Goal: Check status: Check status

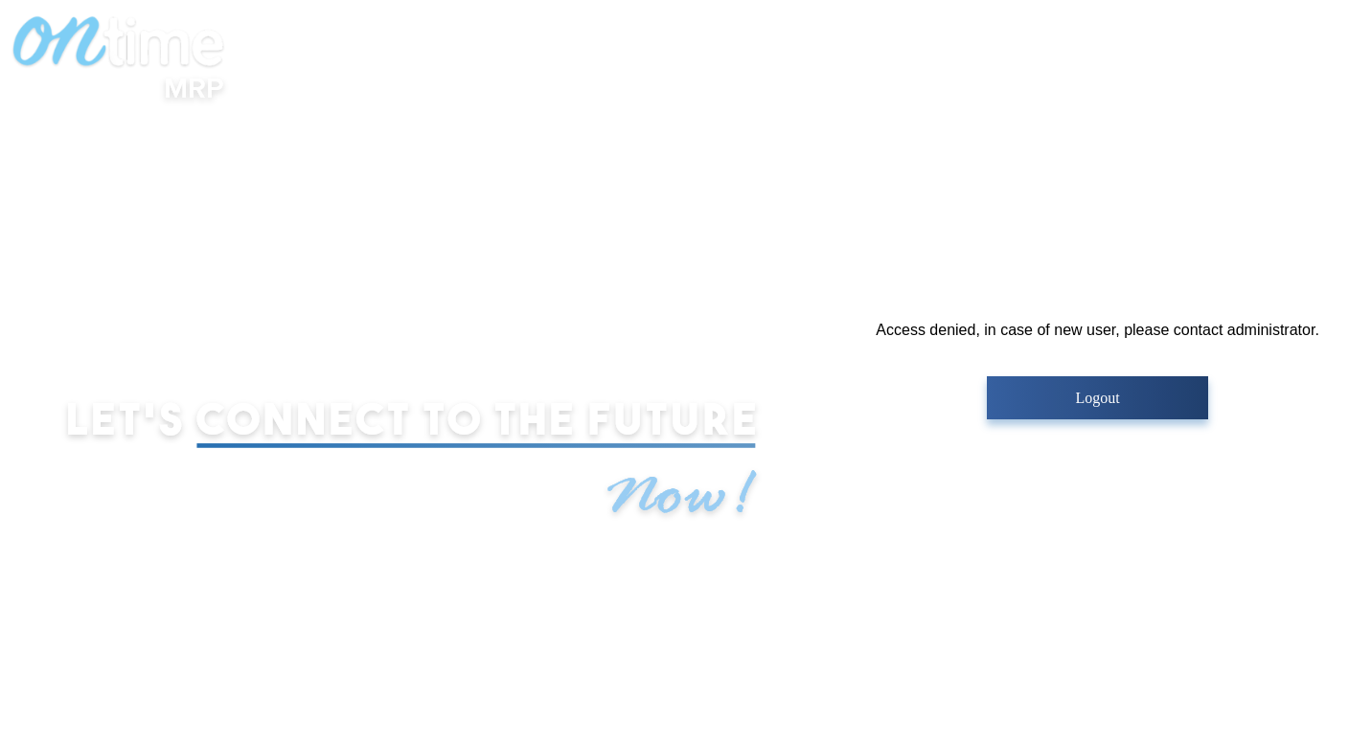
click at [1075, 411] on button "Logout" at bounding box center [1097, 397] width 221 height 43
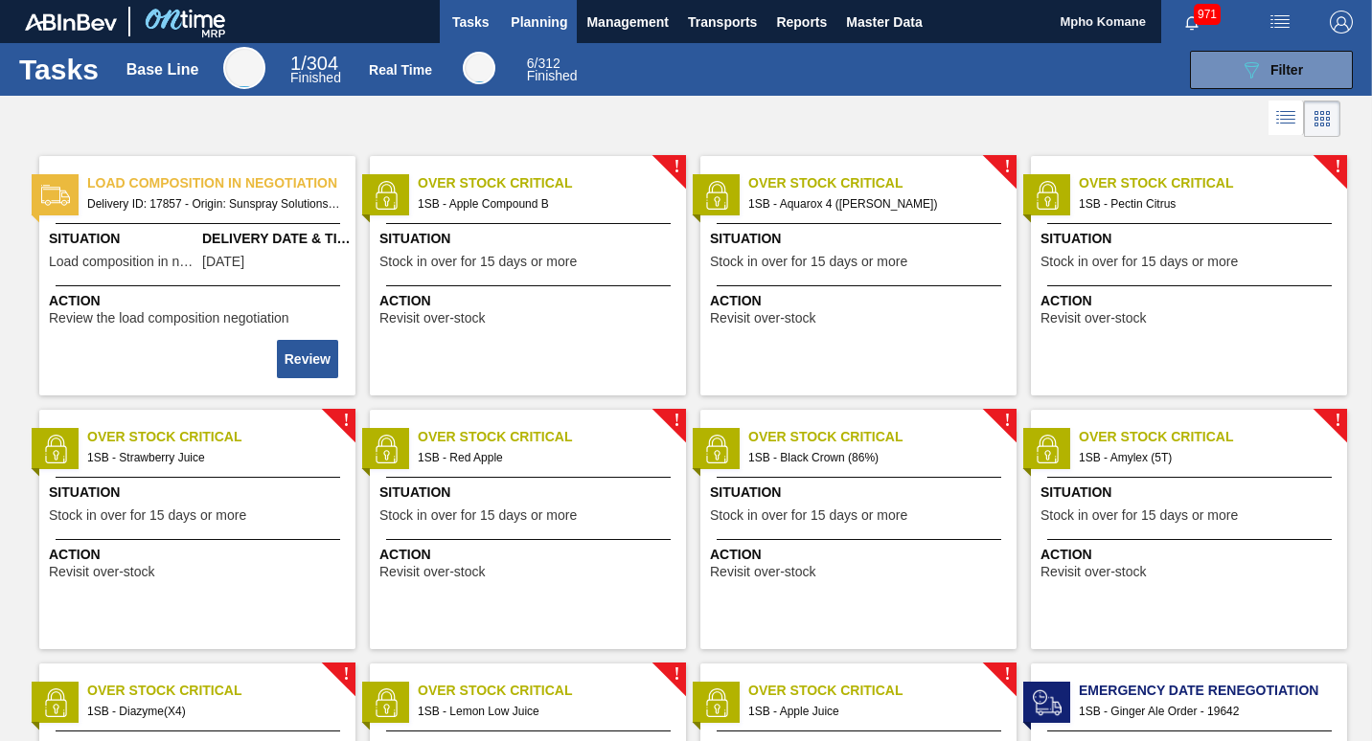
click at [518, 14] on span "Planning" at bounding box center [539, 22] width 57 height 23
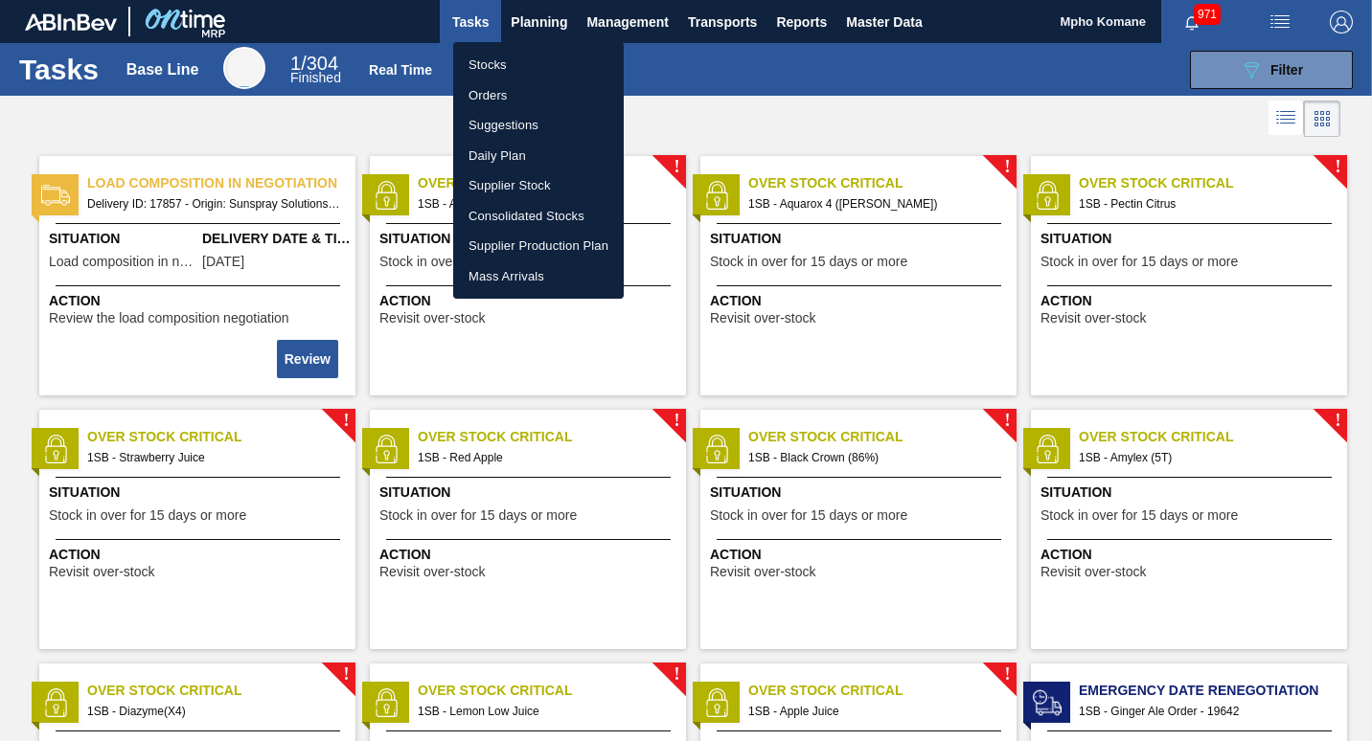
click at [508, 64] on li "Stocks" at bounding box center [538, 65] width 171 height 31
checkbox input "true"
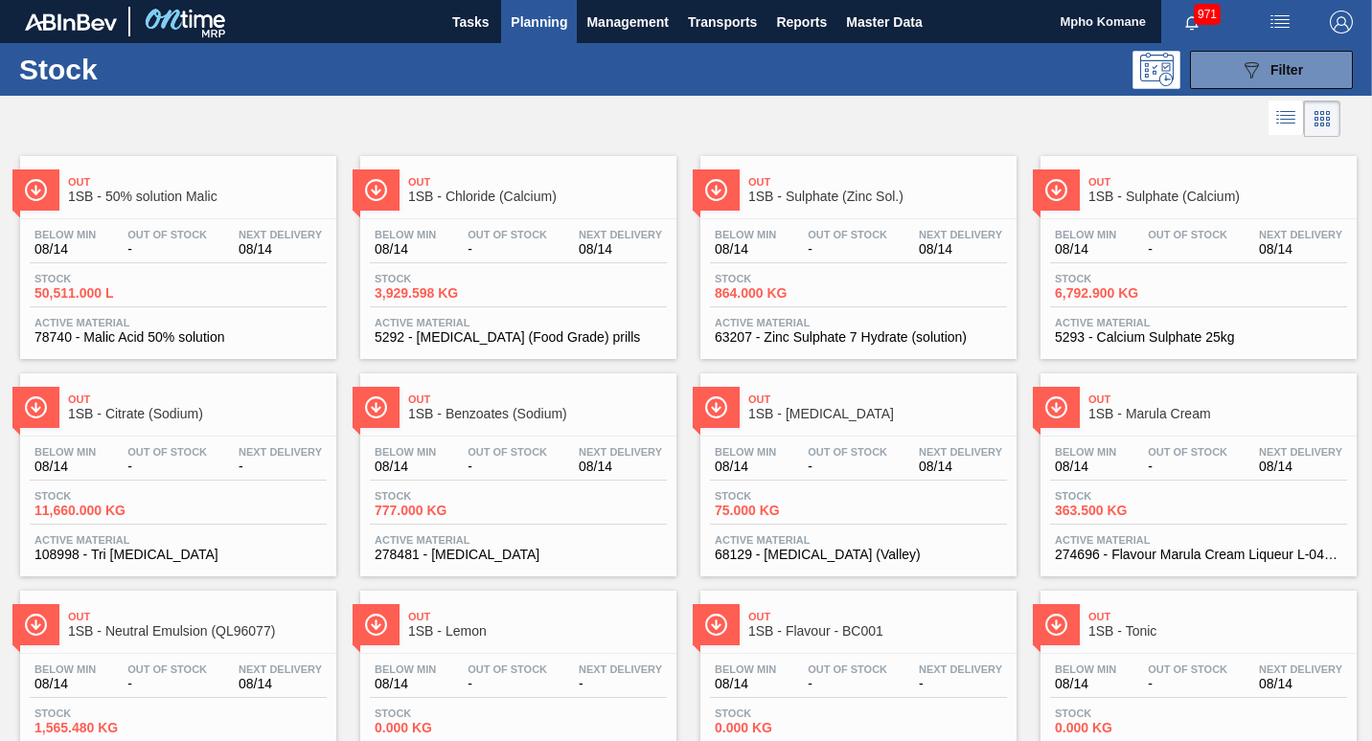
click at [538, 17] on span "Planning" at bounding box center [539, 22] width 57 height 23
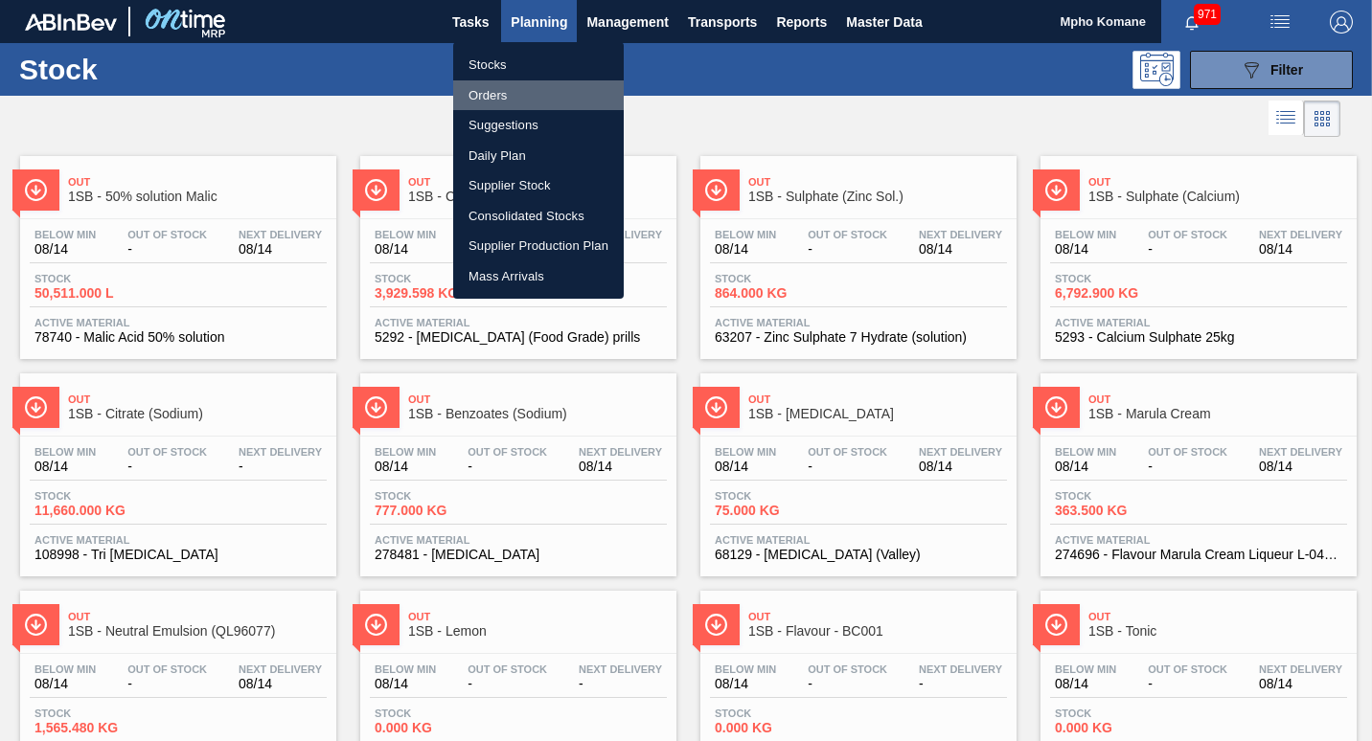
click at [498, 81] on li "Orders" at bounding box center [538, 95] width 171 height 31
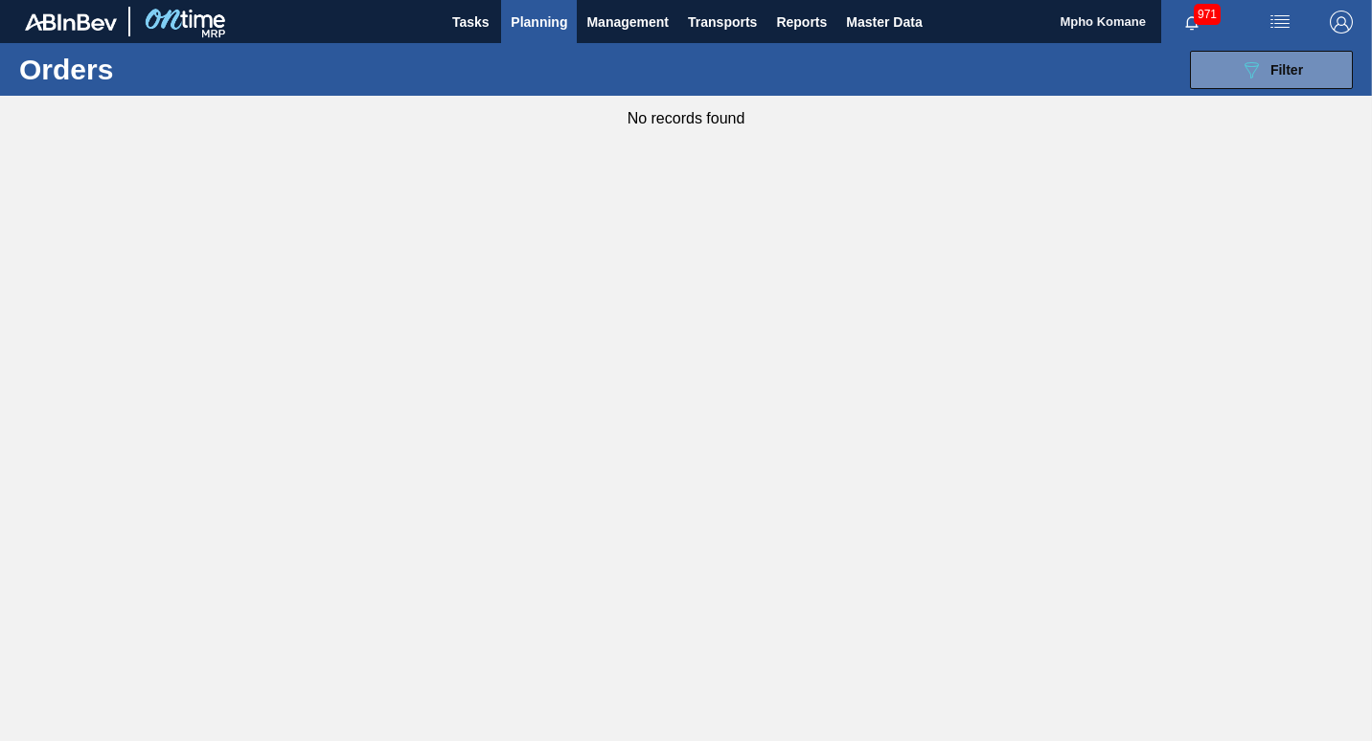
click at [529, 15] on span "Planning" at bounding box center [539, 22] width 57 height 23
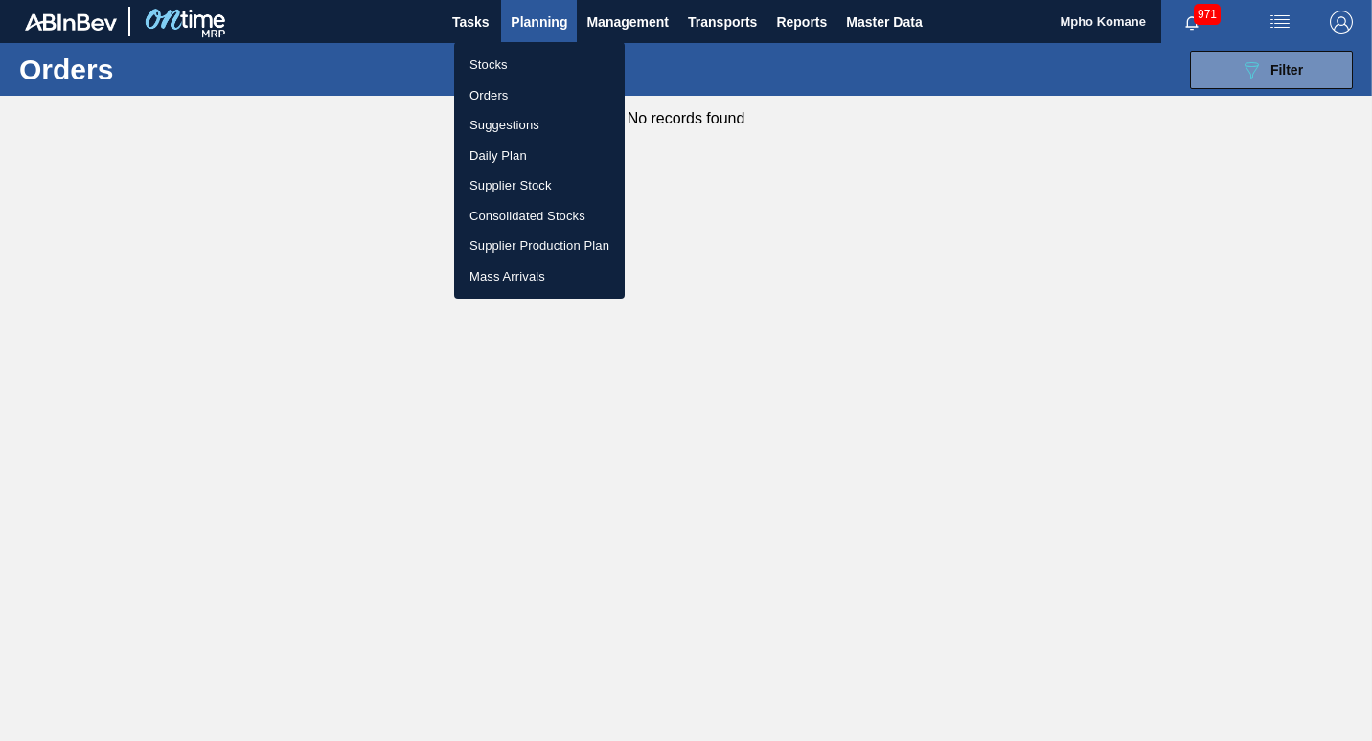
click at [515, 59] on li "Stocks" at bounding box center [539, 65] width 171 height 31
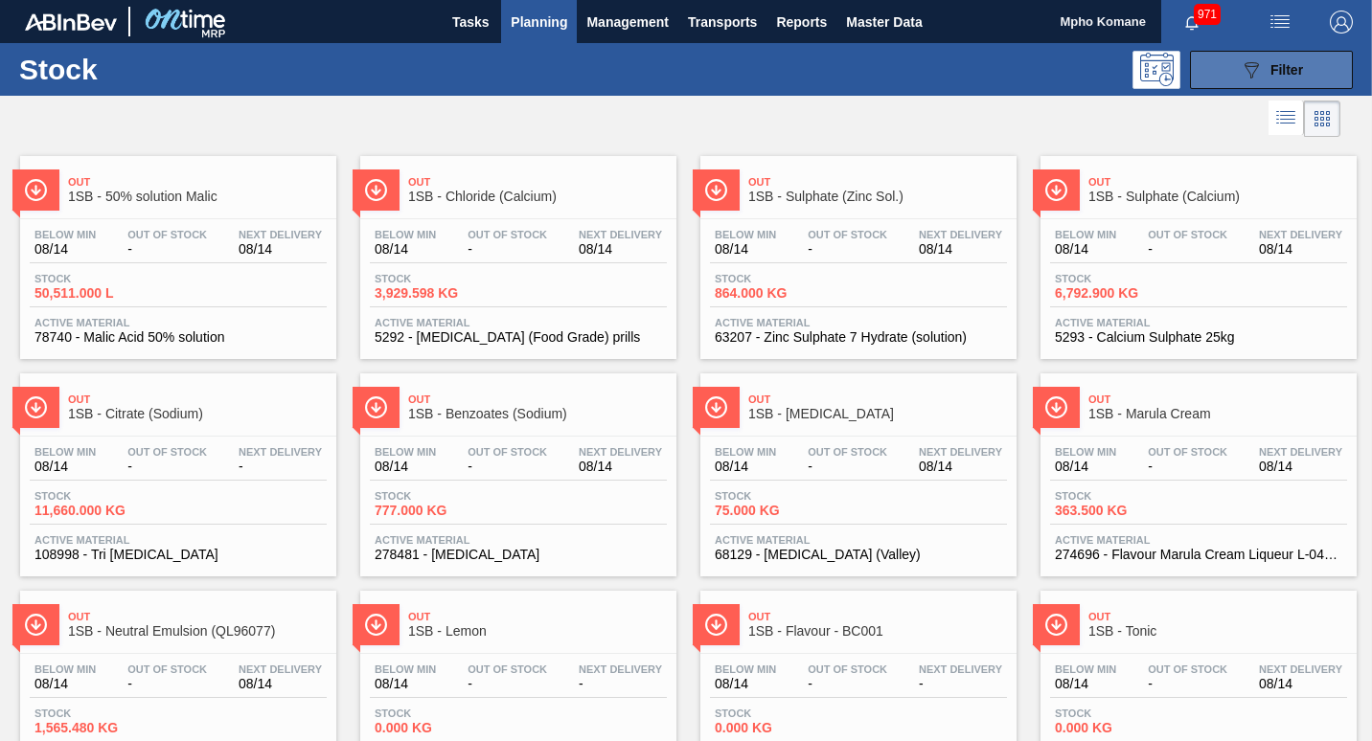
click at [1286, 67] on span "Filter" at bounding box center [1286, 69] width 33 height 15
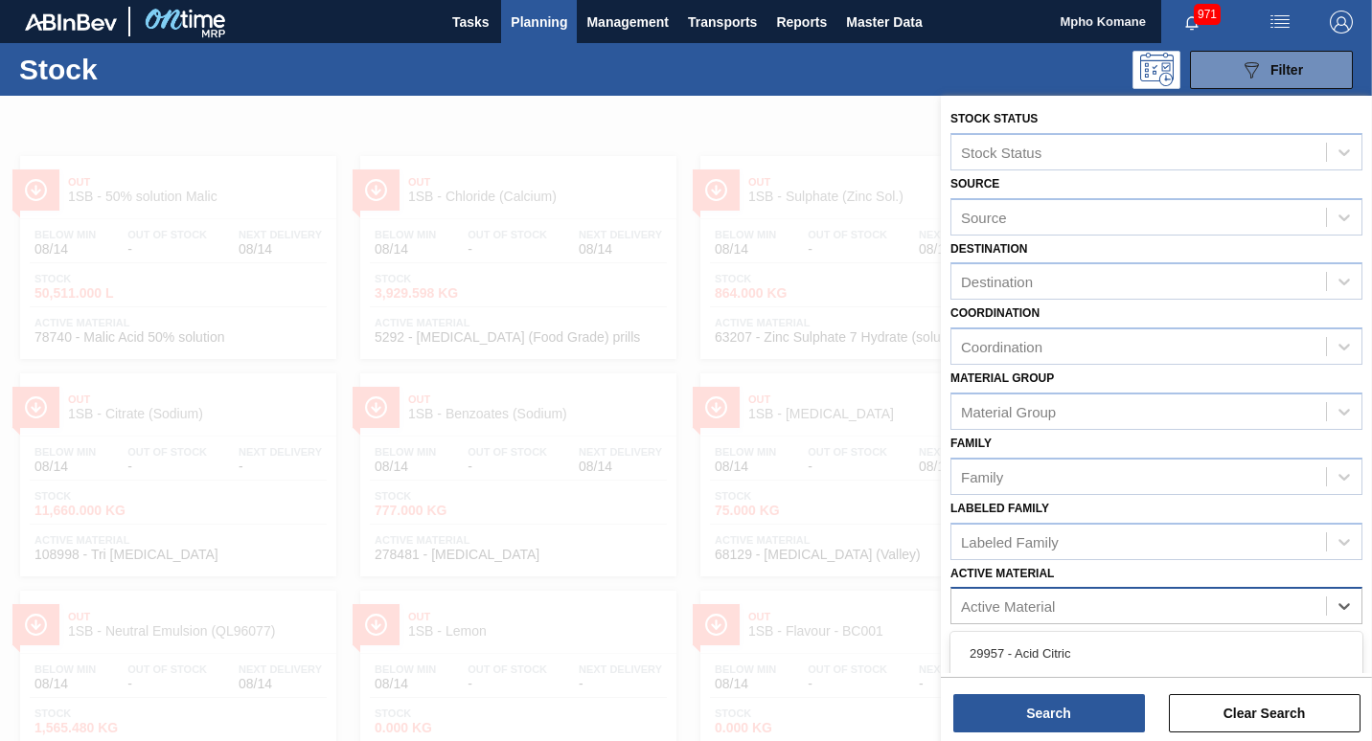
click at [1009, 604] on div "Active Material" at bounding box center [1008, 607] width 94 height 16
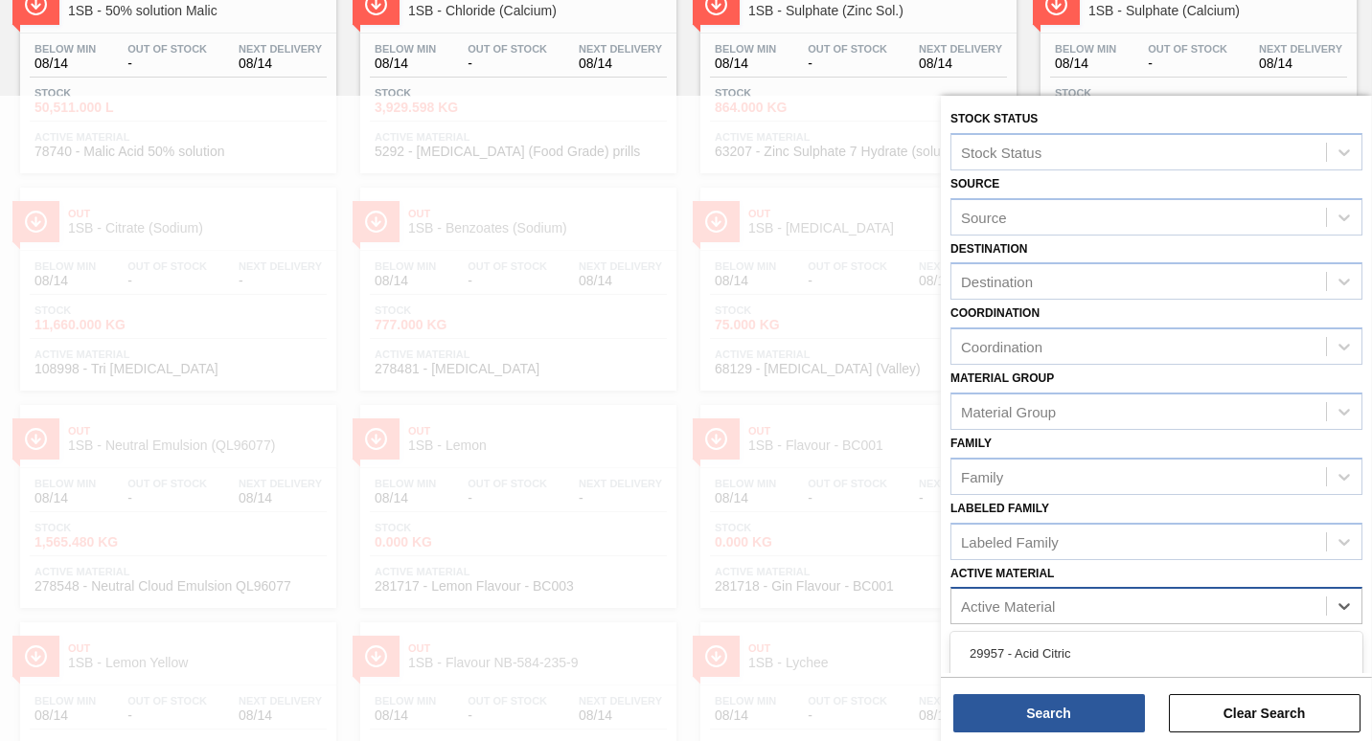
paste Material "261904"
type Material "261904"
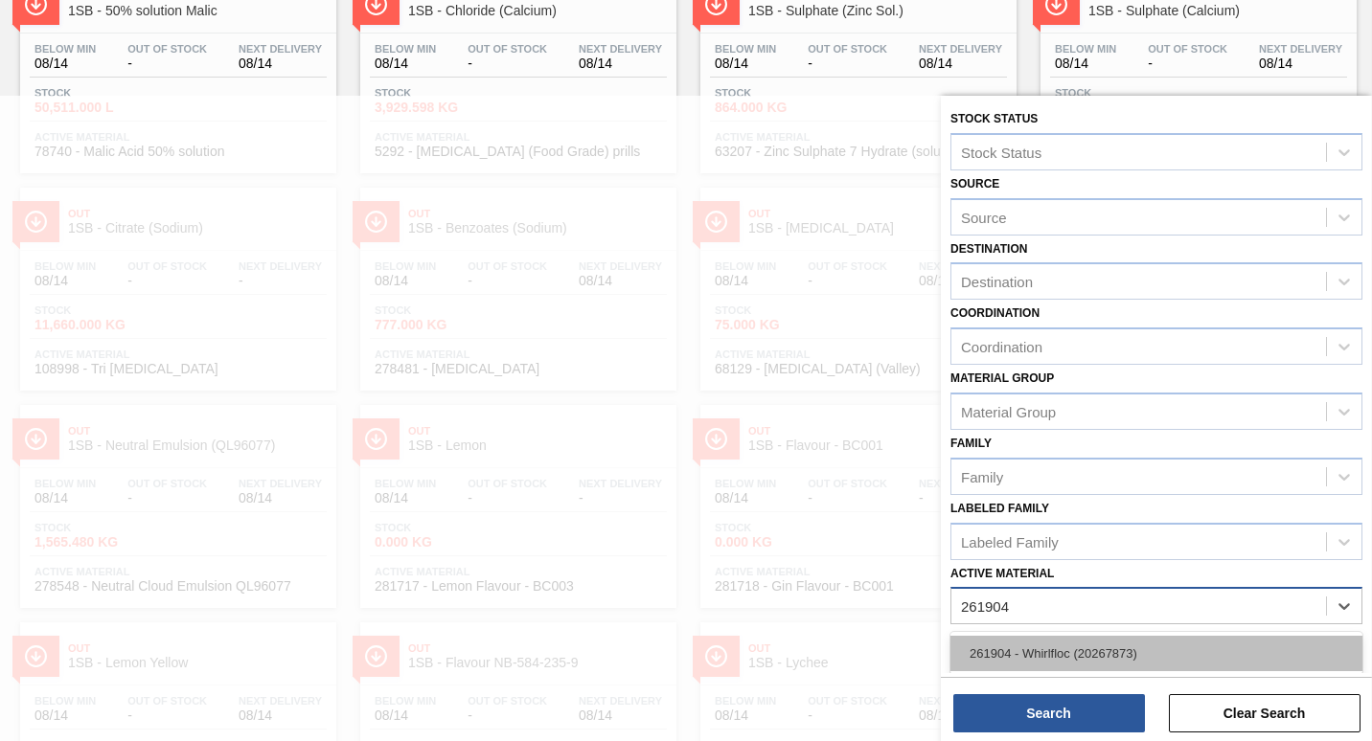
click at [1031, 641] on div "261904 - Whirlfloc (20267873)" at bounding box center [1156, 653] width 412 height 35
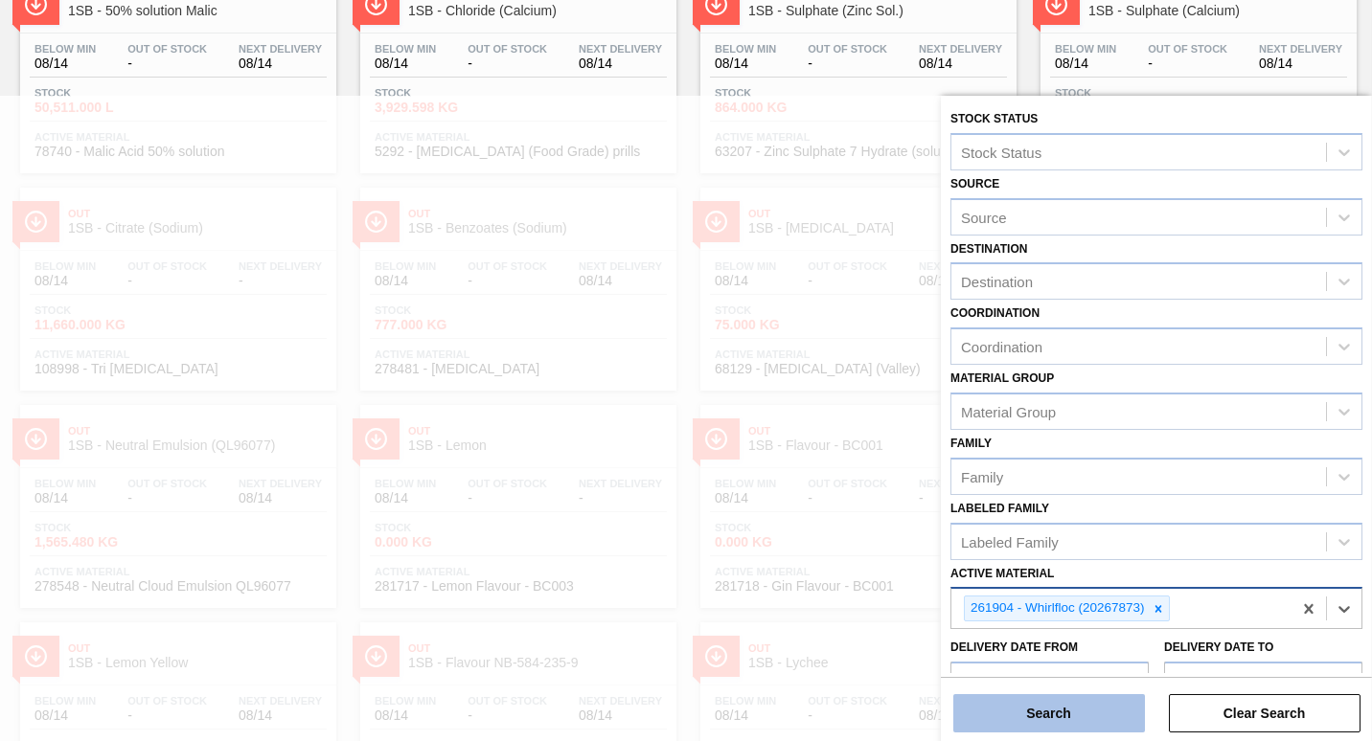
click at [1029, 706] on button "Search" at bounding box center [1049, 714] width 192 height 38
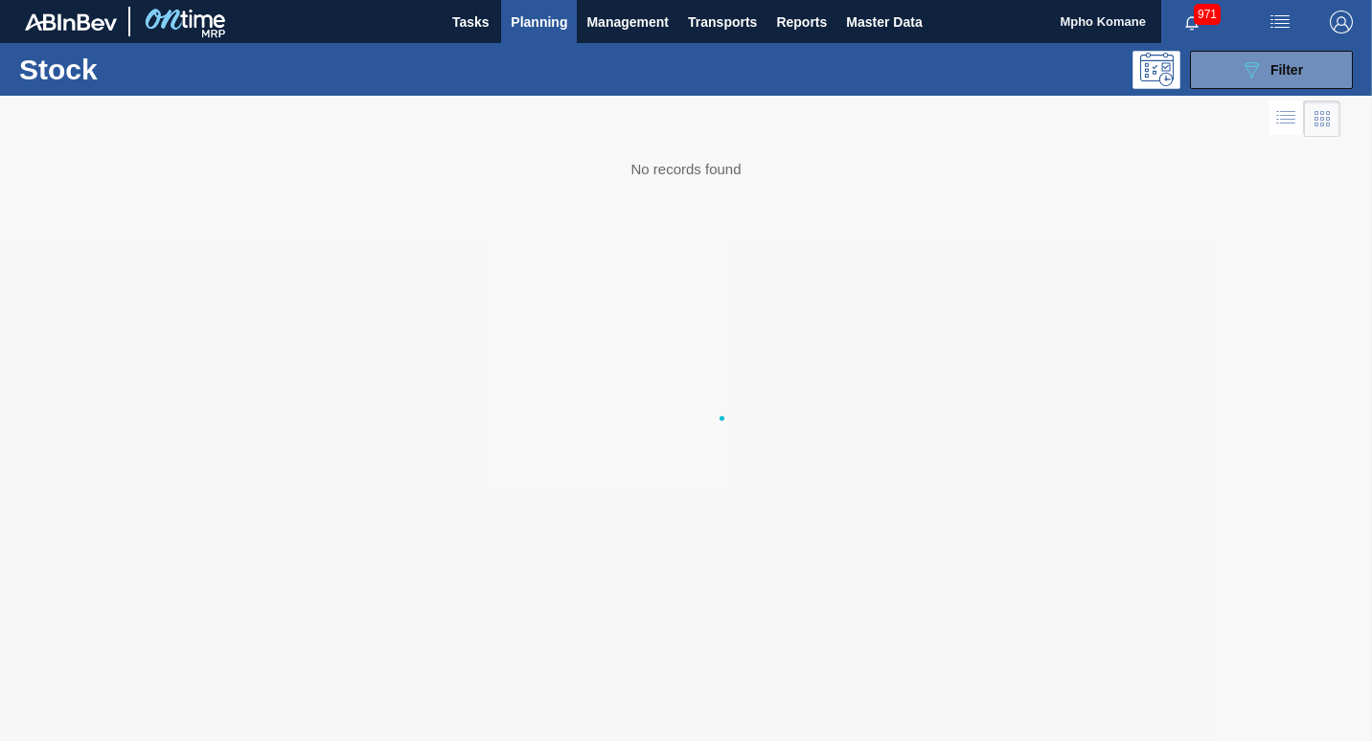
scroll to position [0, 0]
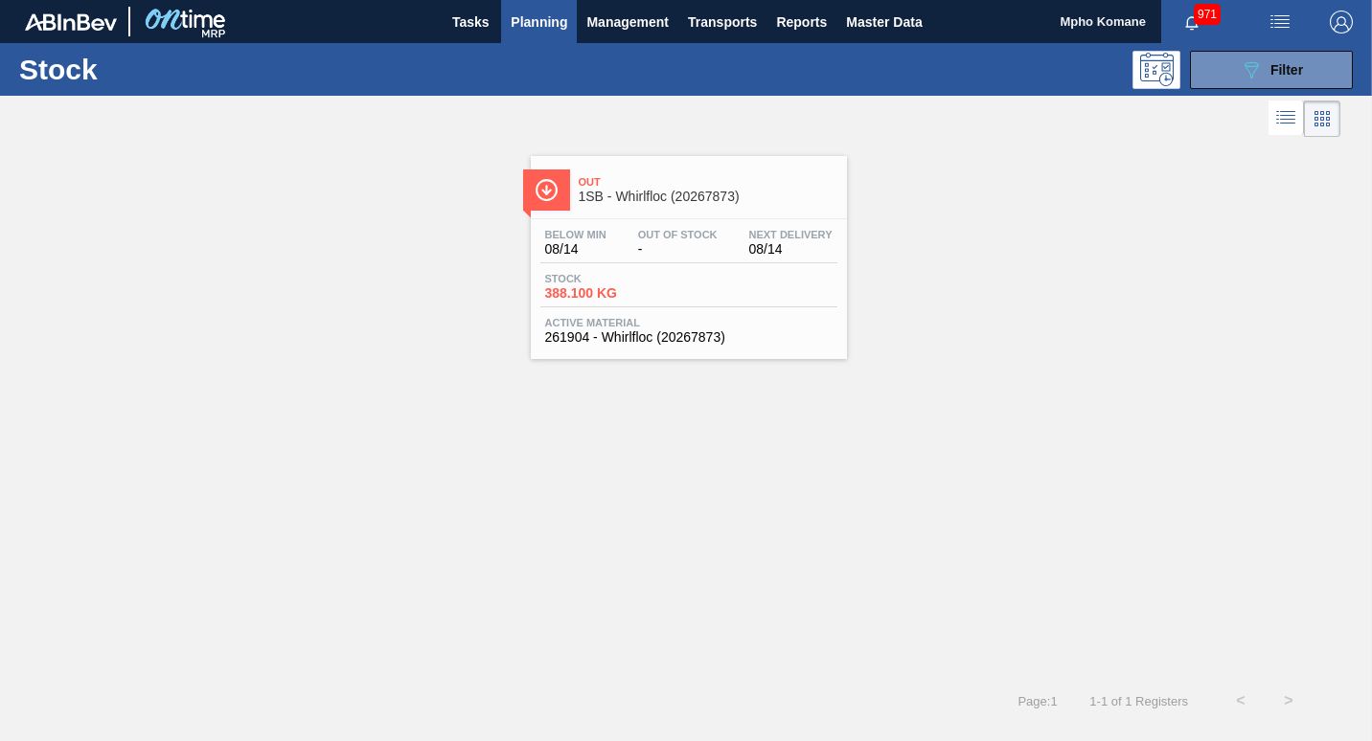
click at [642, 237] on span "Out Of Stock" at bounding box center [678, 234] width 80 height 11
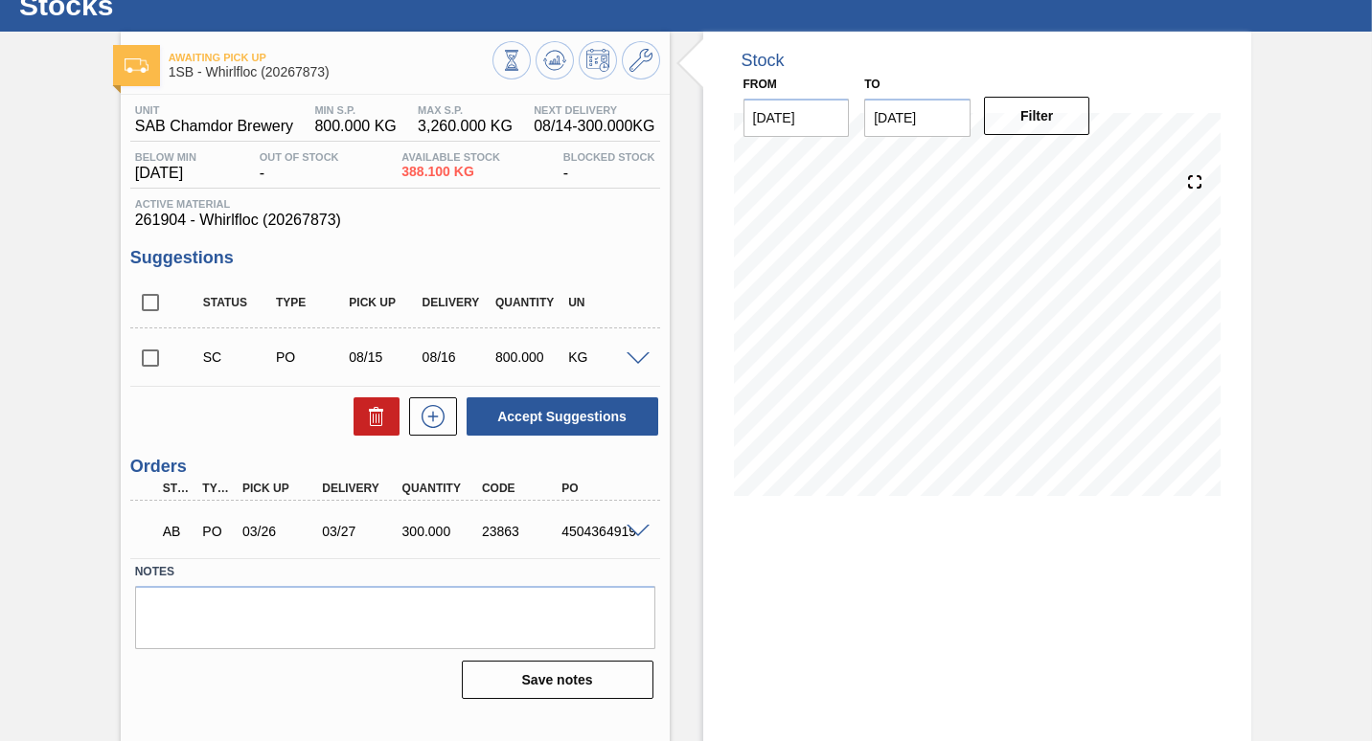
scroll to position [82, 0]
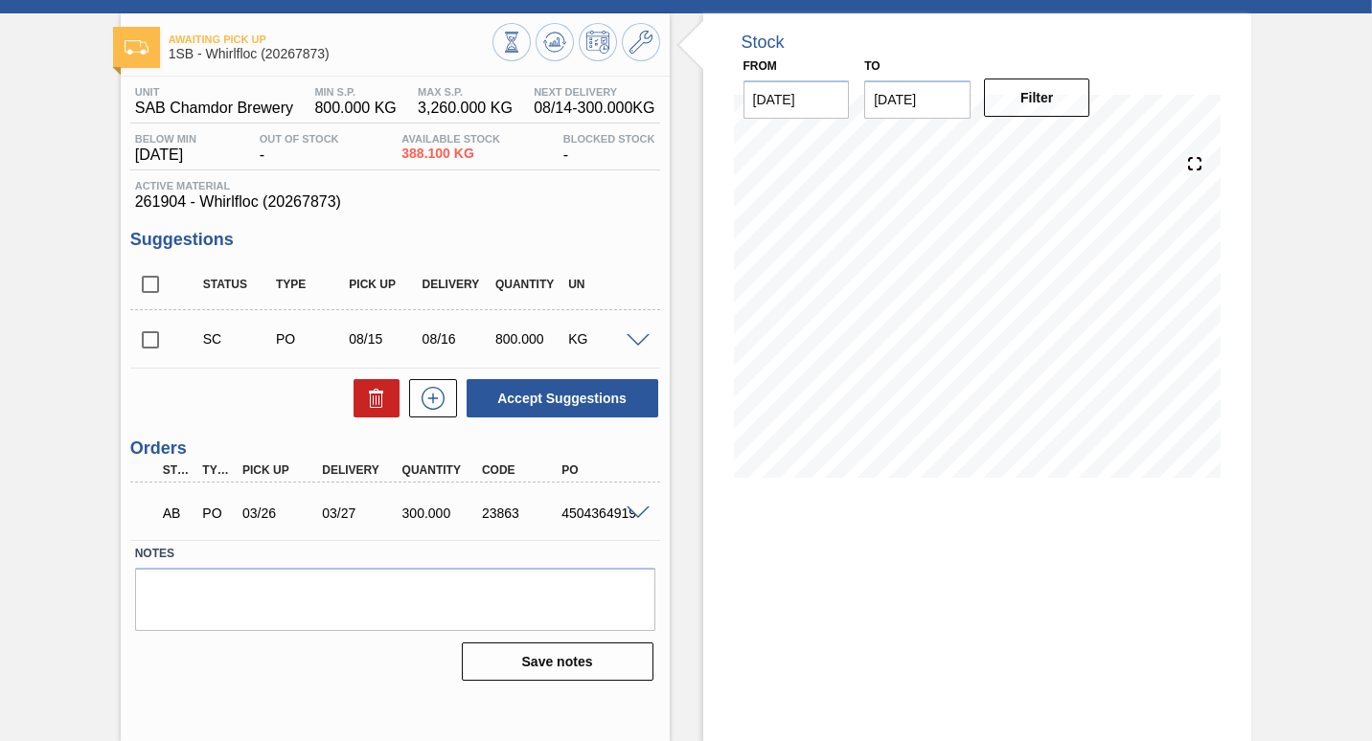
click at [146, 336] on input "checkbox" at bounding box center [150, 340] width 40 height 40
checkbox input "true"
click at [522, 42] on icon at bounding box center [511, 42] width 21 height 21
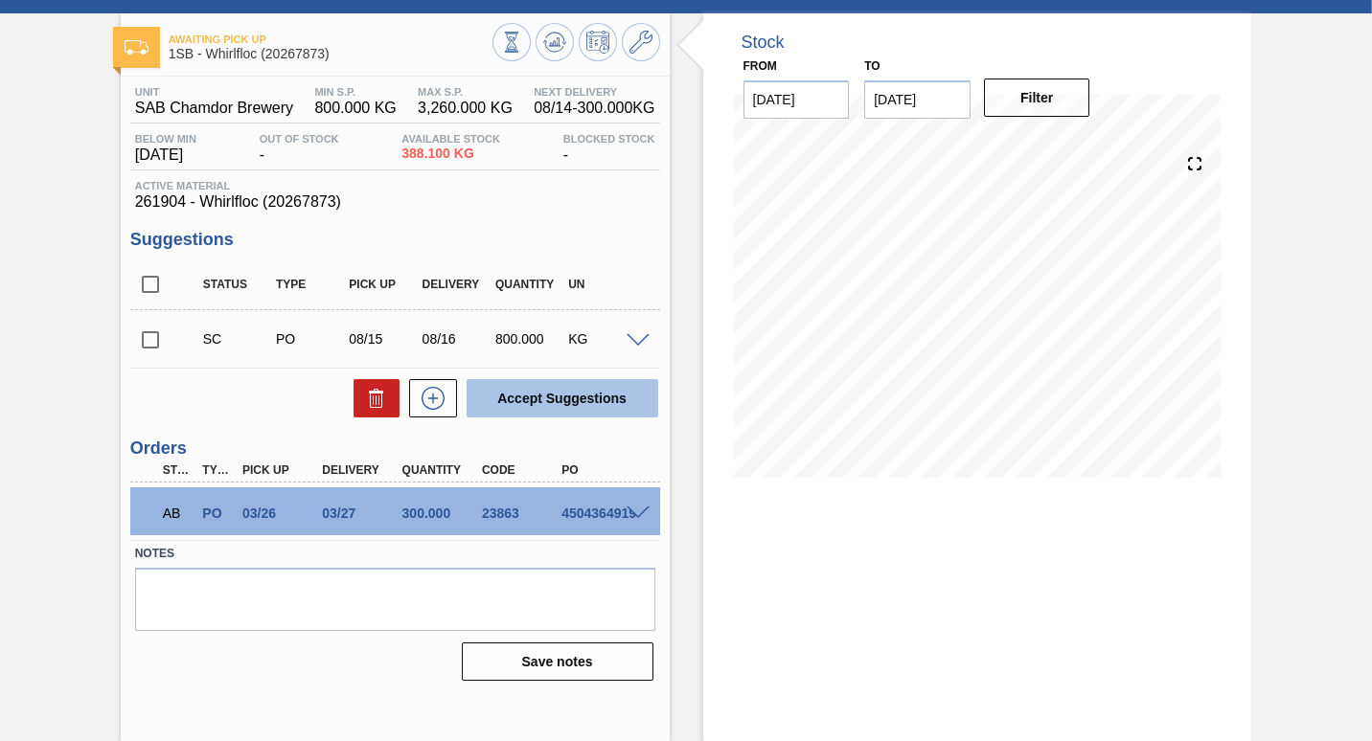
click at [574, 398] on button "Accept Suggestions" at bounding box center [563, 398] width 192 height 38
click at [142, 344] on input "checkbox" at bounding box center [150, 340] width 40 height 40
click at [498, 392] on button "Accept Suggestions" at bounding box center [563, 398] width 192 height 38
checkbox input "false"
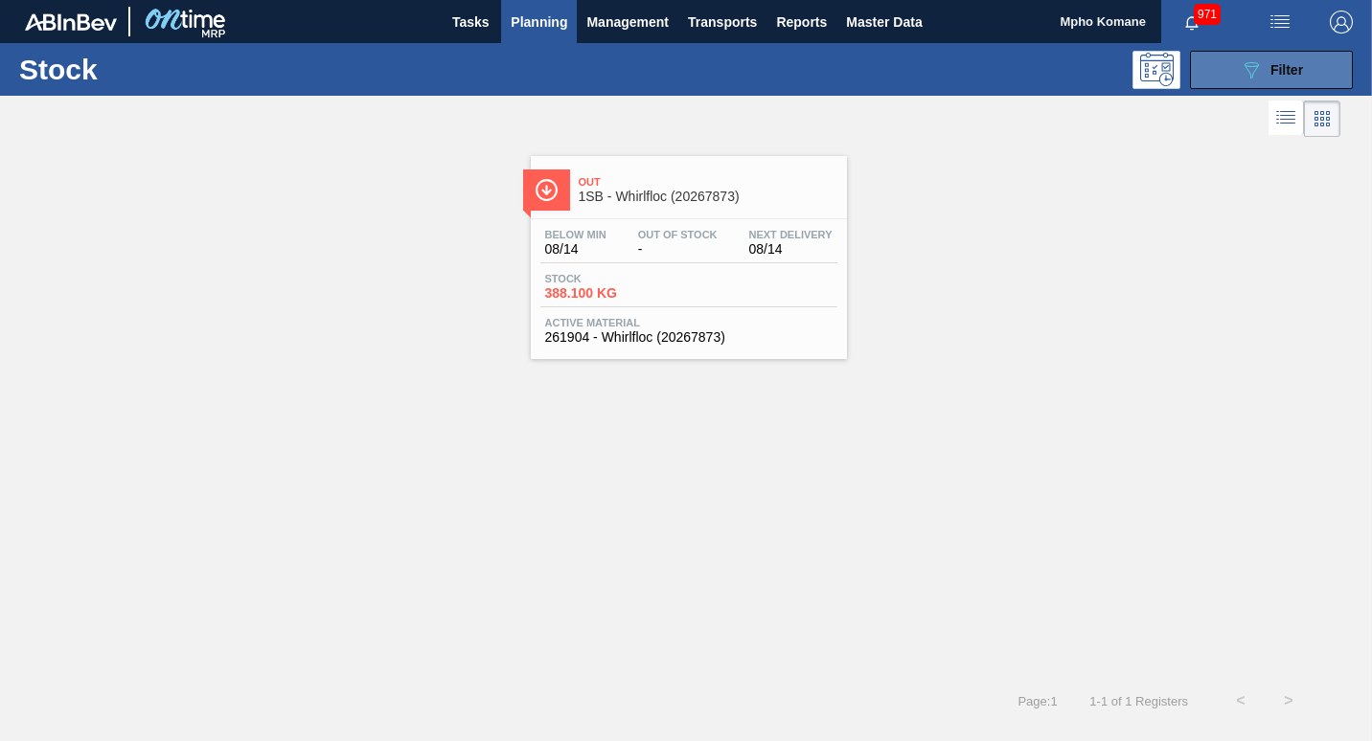
click at [1250, 70] on icon "089F7B8B-B2A5-4AFE-B5C0-19BA573D28AC" at bounding box center [1251, 69] width 23 height 23
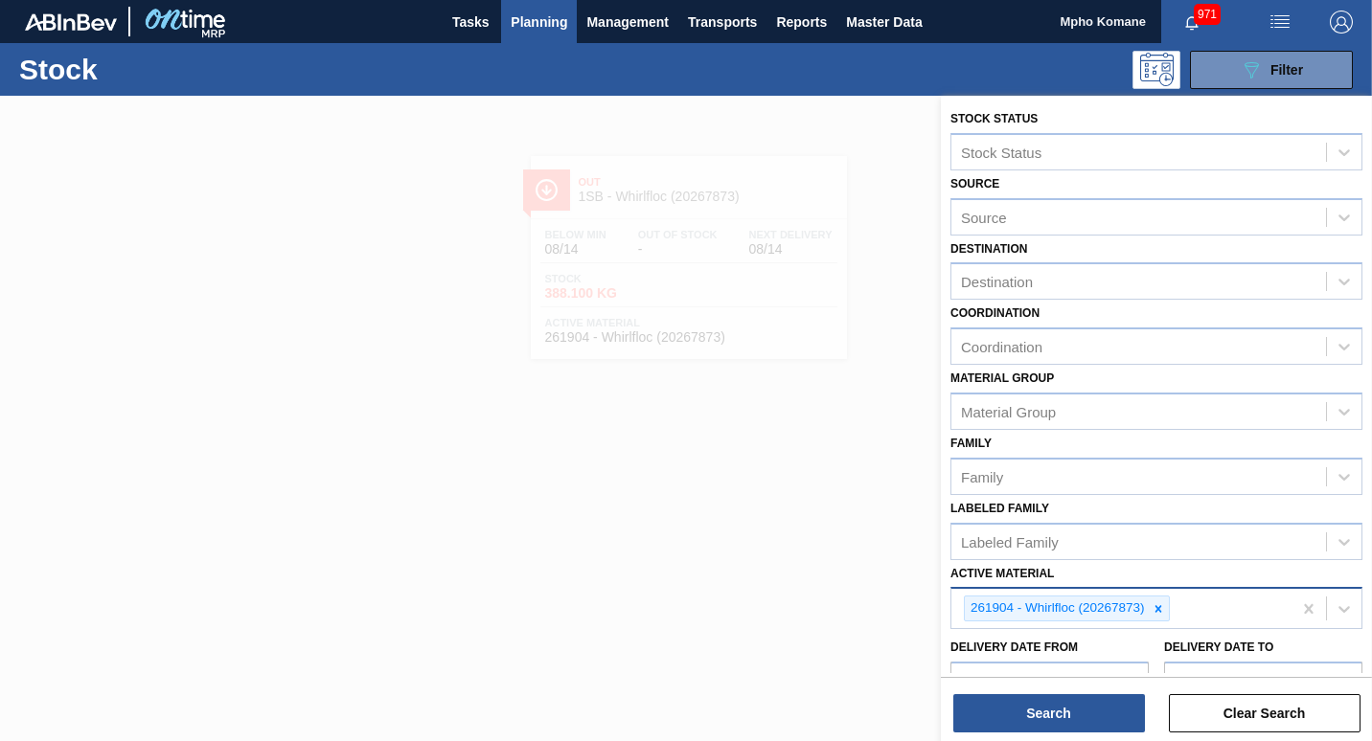
click at [1175, 607] on div "261904 - Whirlfloc (20267873)" at bounding box center [1121, 608] width 340 height 39
paste Material "274696"
type Material "274696"
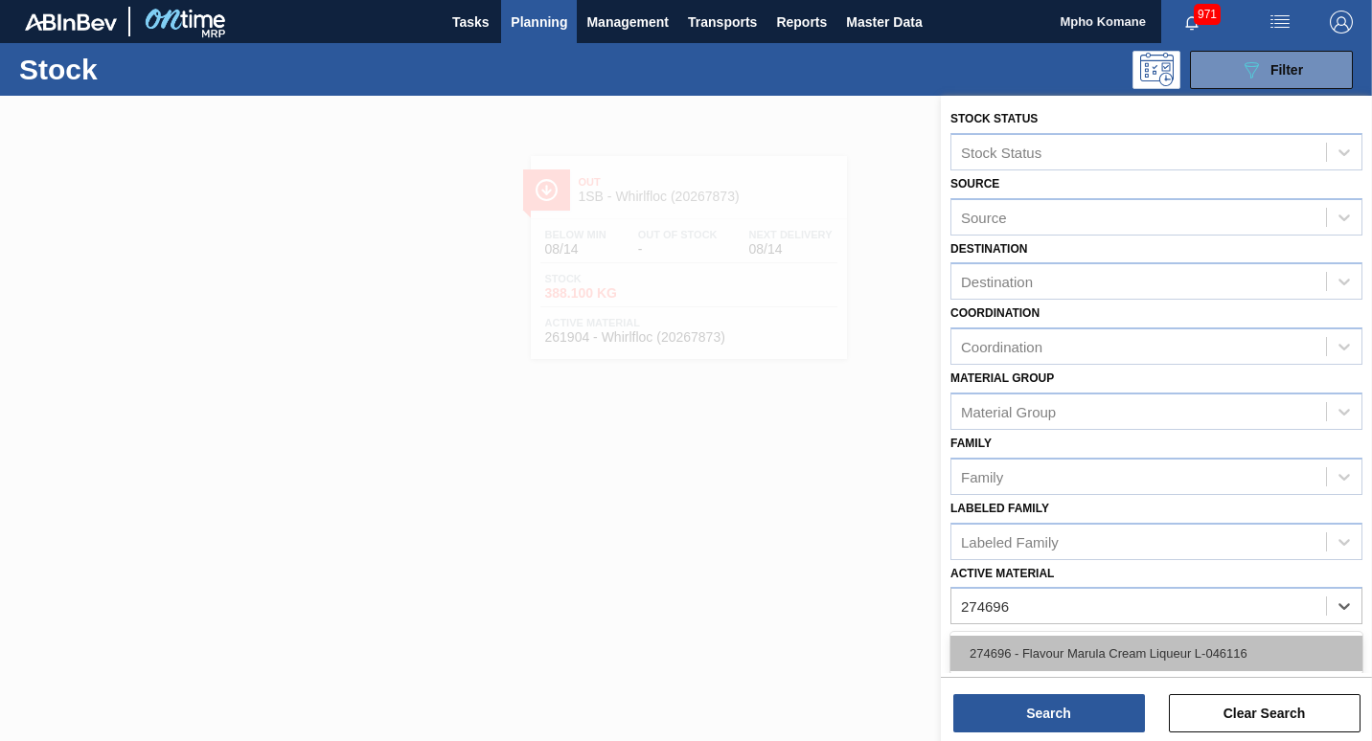
click at [1110, 663] on div "274696 - Flavour Marula Cream Liqueur L-046116" at bounding box center [1156, 653] width 412 height 35
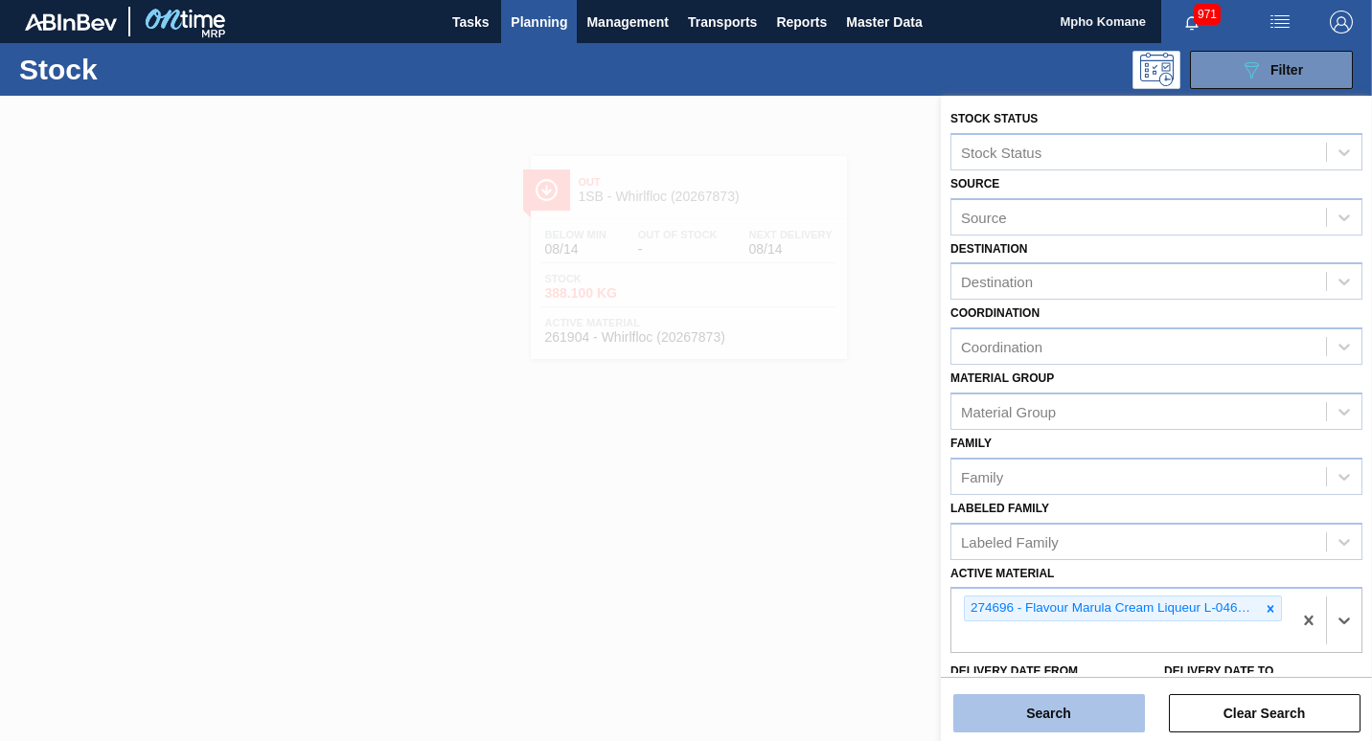
click at [1050, 719] on button "Search" at bounding box center [1049, 714] width 192 height 38
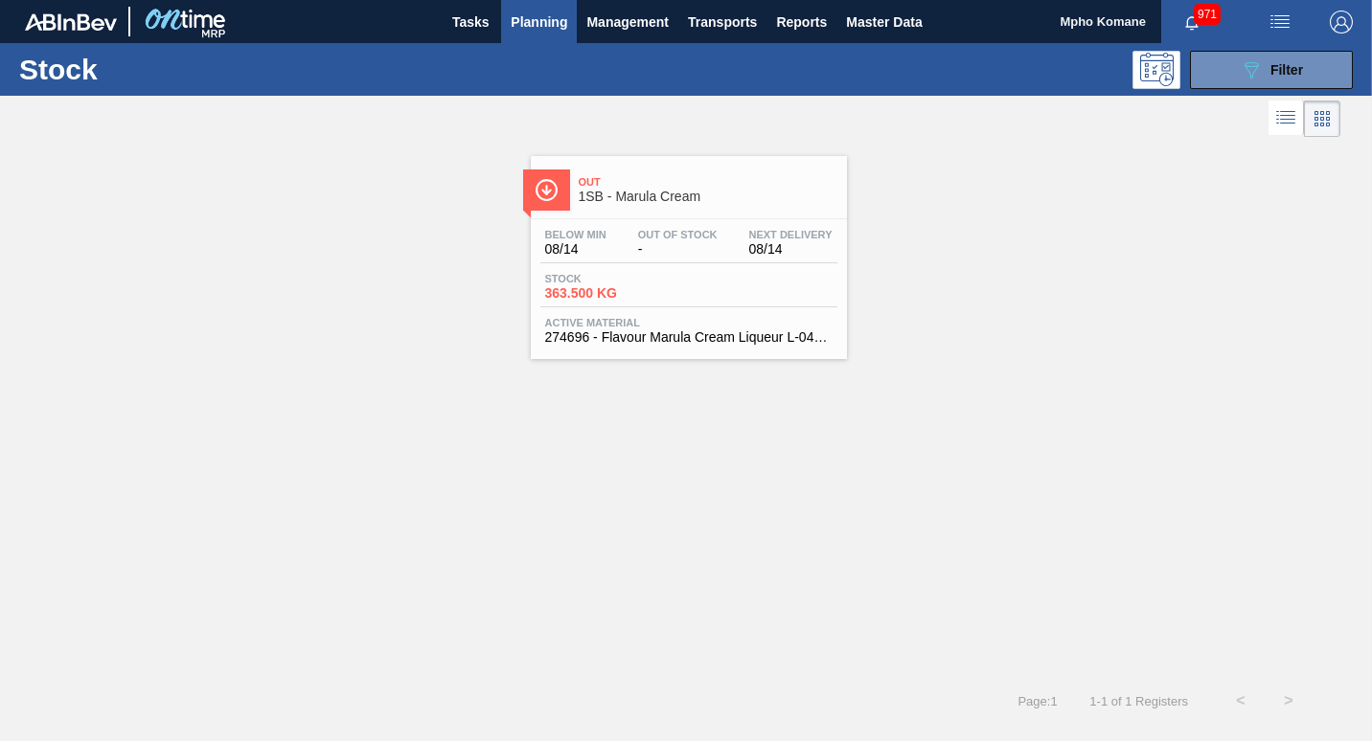
click at [655, 280] on span "Stock" at bounding box center [612, 278] width 134 height 11
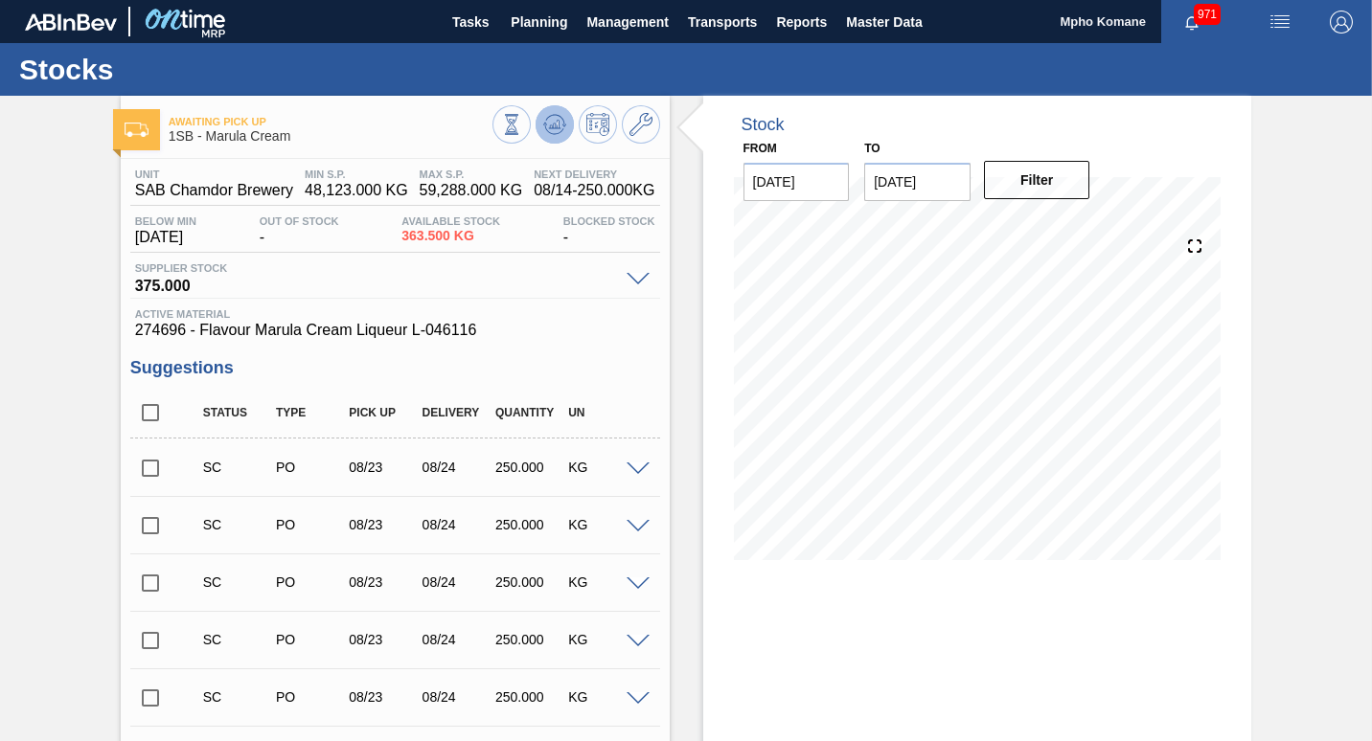
click at [522, 134] on icon at bounding box center [511, 124] width 21 height 21
click at [145, 465] on input "checkbox" at bounding box center [150, 468] width 40 height 40
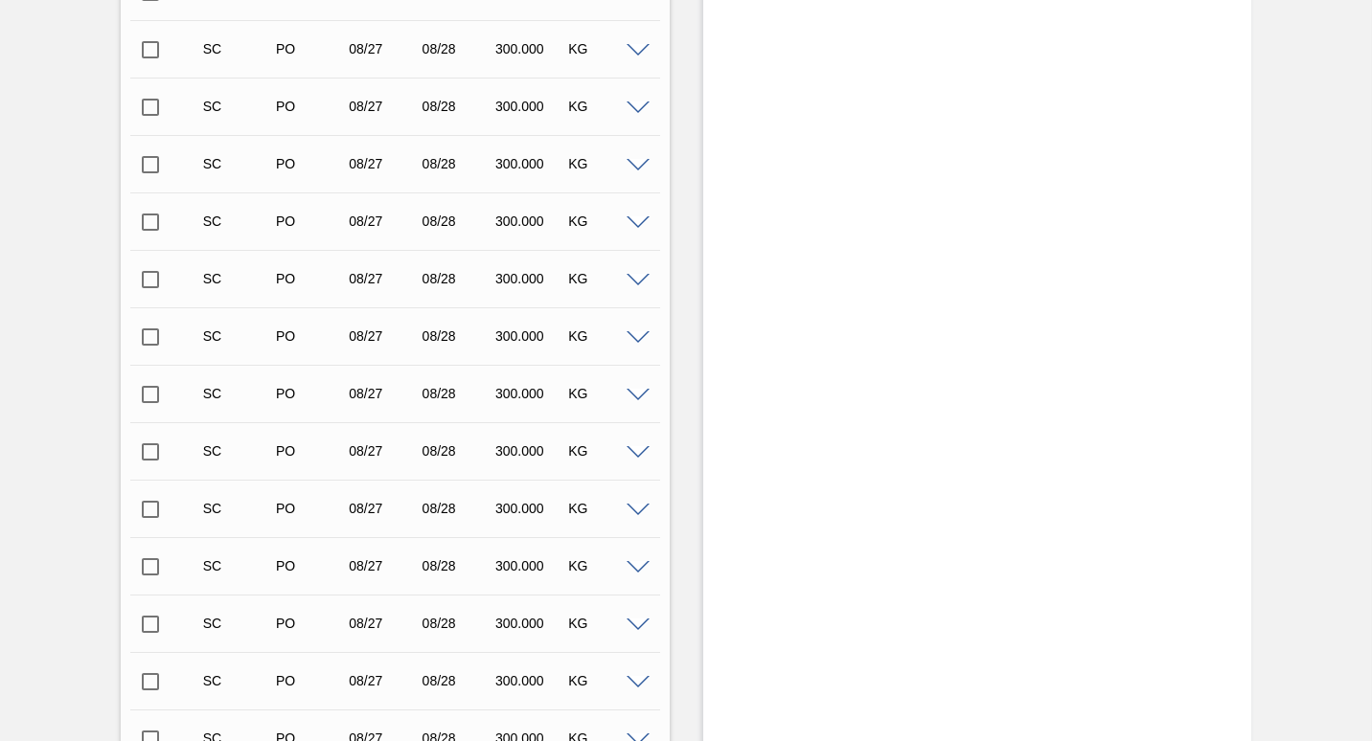
scroll to position [11113, 0]
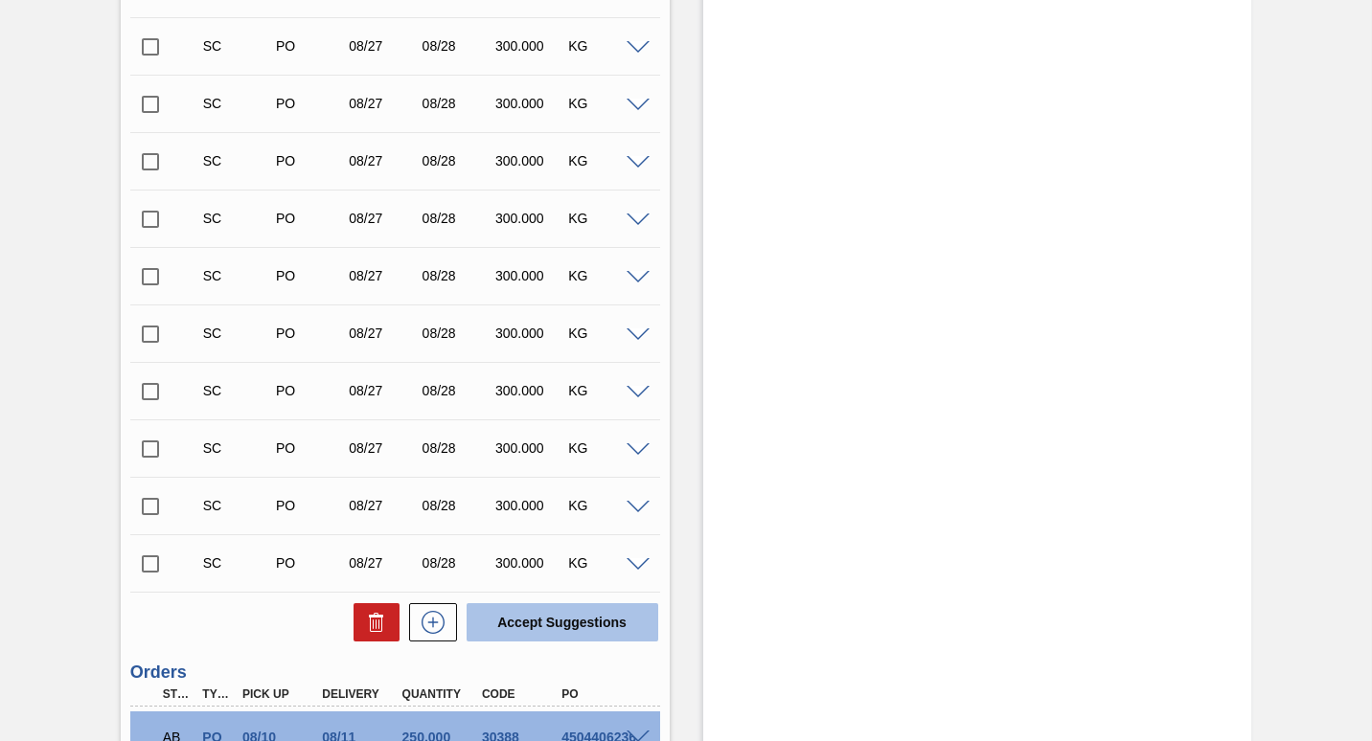
click at [576, 630] on button "Accept Suggestions" at bounding box center [563, 623] width 192 height 38
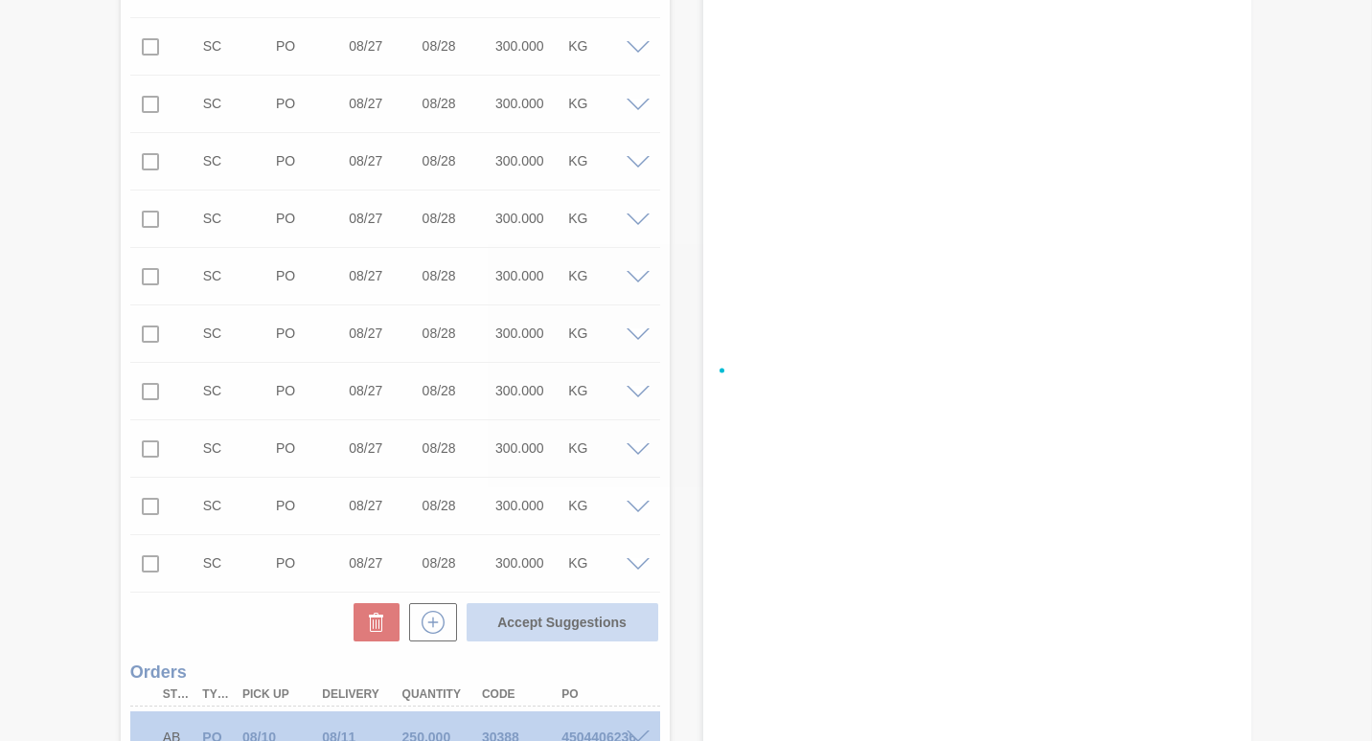
checkbox input "false"
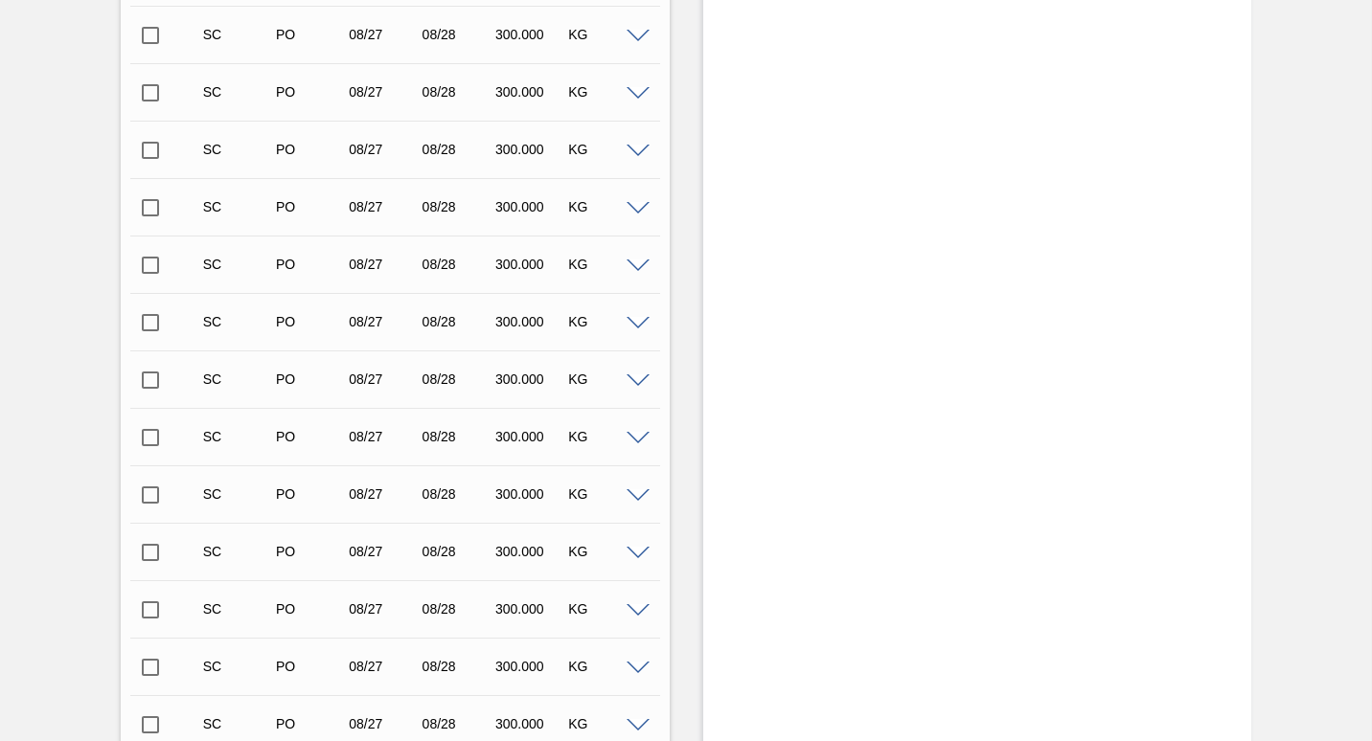
scroll to position [0, 0]
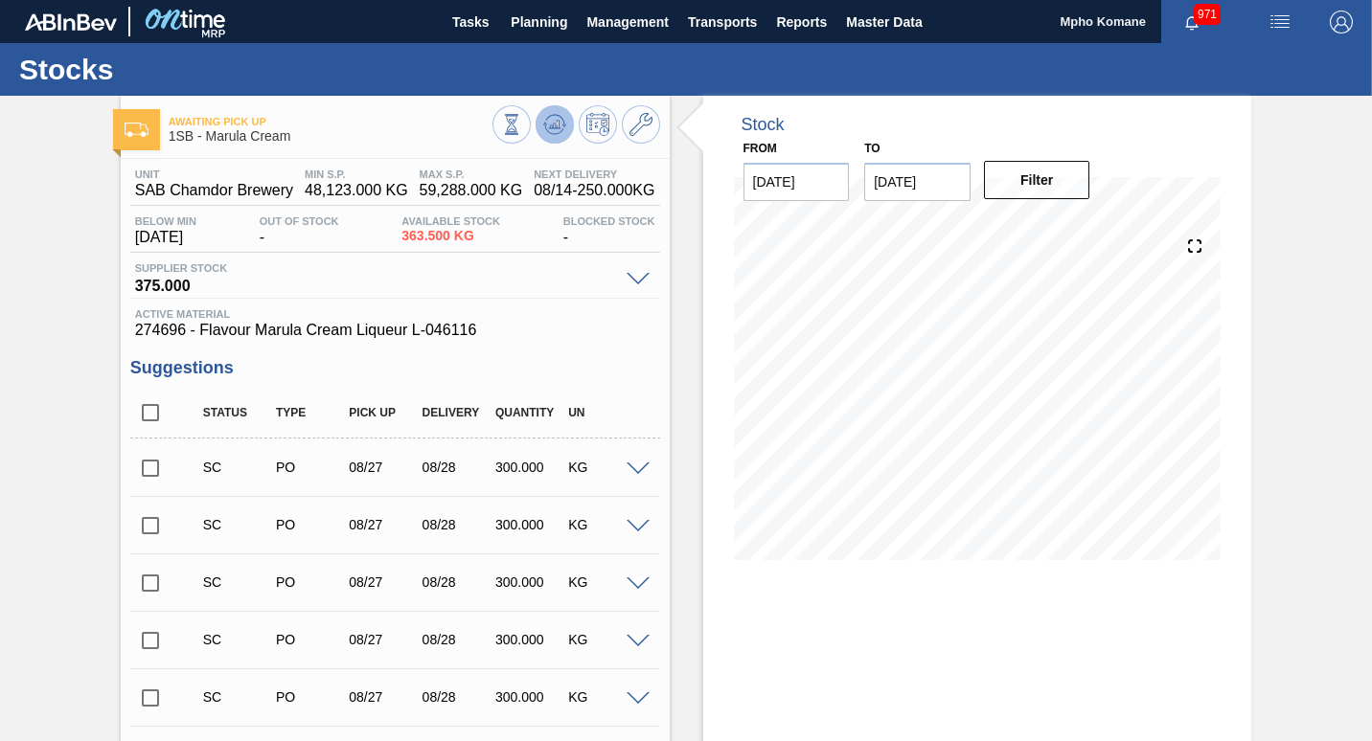
click at [522, 126] on icon at bounding box center [511, 124] width 21 height 21
click at [522, 125] on icon at bounding box center [511, 124] width 21 height 21
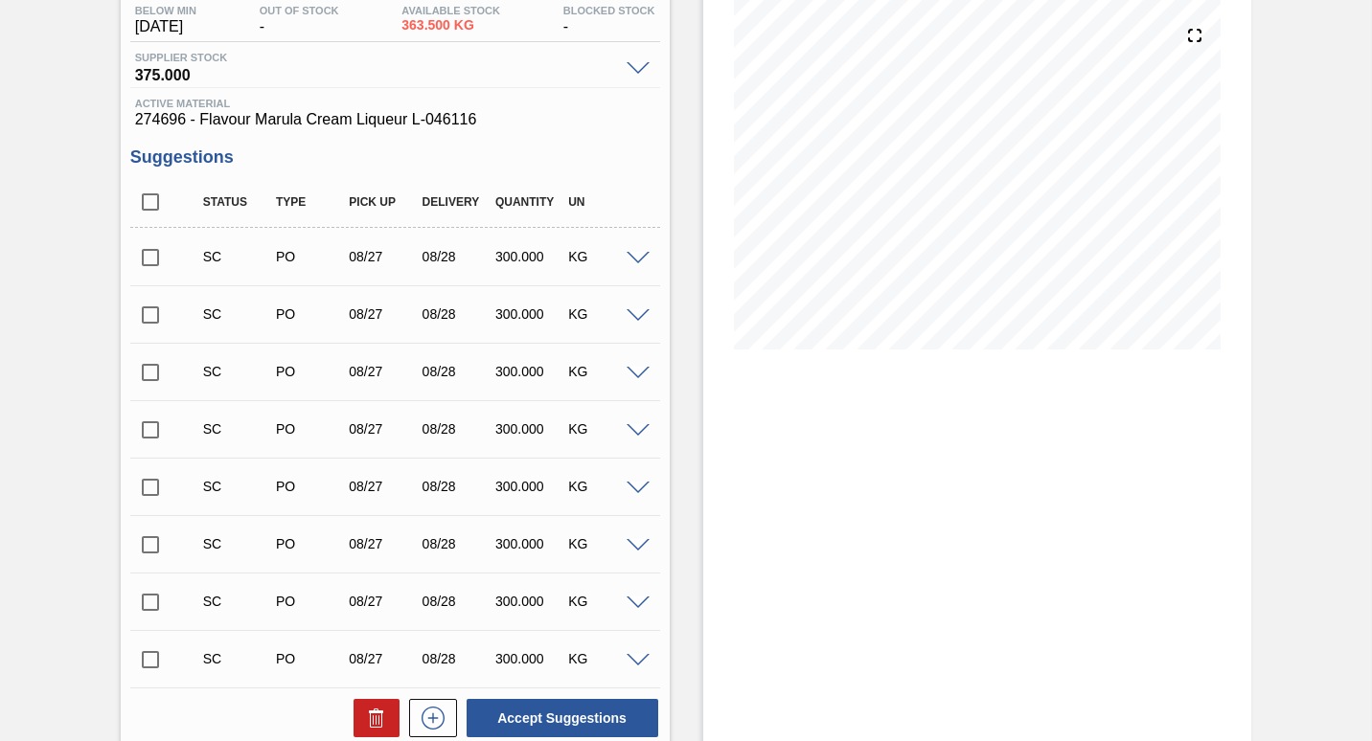
scroll to position [383, 0]
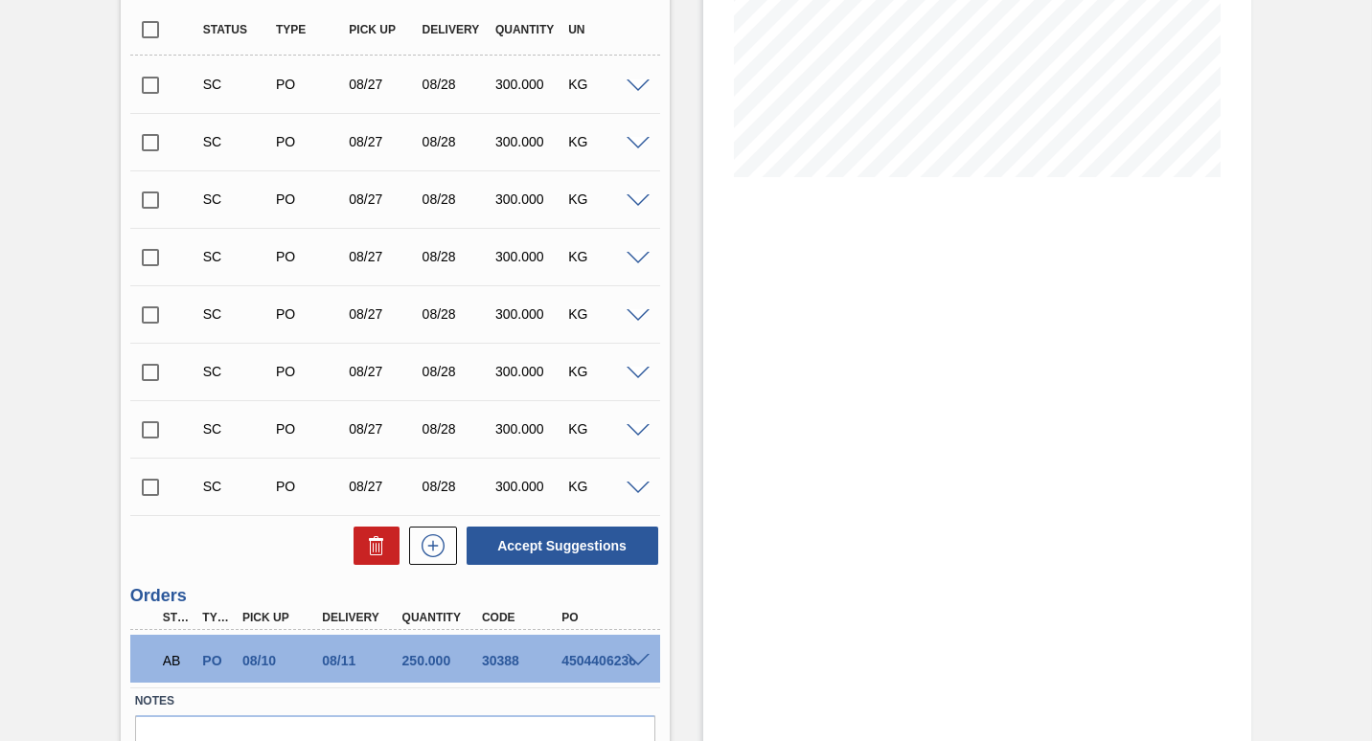
click at [150, 90] on input "checkbox" at bounding box center [150, 85] width 40 height 40
click at [496, 539] on button "Accept Suggestions" at bounding box center [563, 546] width 192 height 38
checkbox input "false"
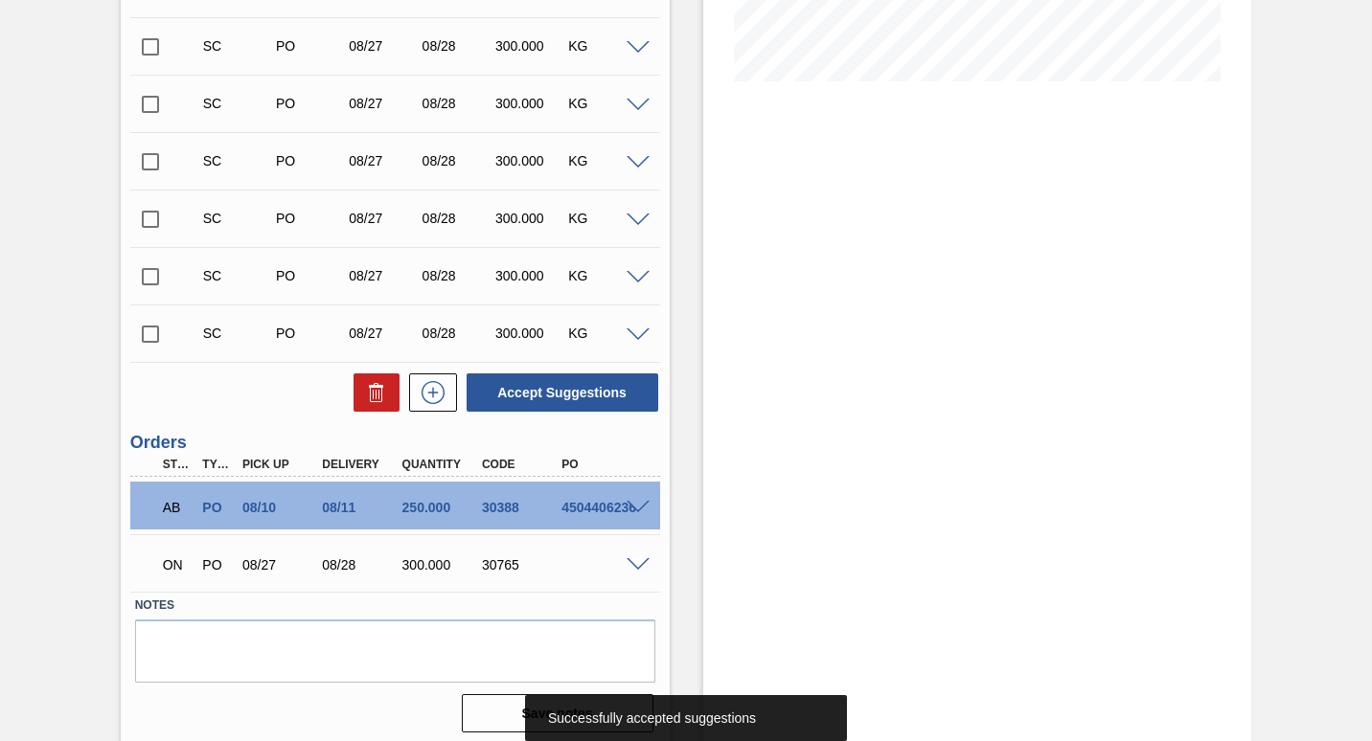
scroll to position [487, 0]
